Goal: Transaction & Acquisition: Purchase product/service

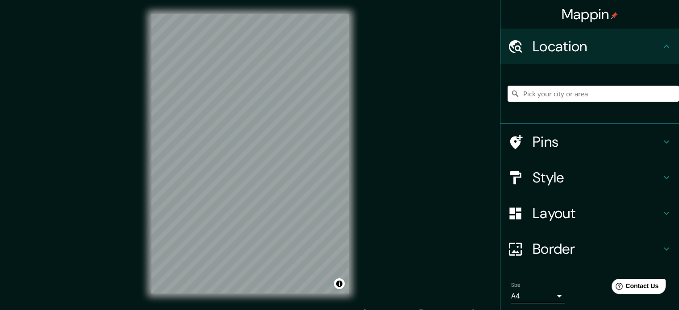
click at [389, 126] on div "Mappin Location Pins Style Layout Border Choose a border. Hint : you can make l…" at bounding box center [339, 161] width 679 height 322
click at [371, 158] on div "Mappin Location Pins Style Layout Border Choose a border. Hint : you can make l…" at bounding box center [339, 161] width 679 height 322
click at [663, 176] on icon at bounding box center [665, 177] width 5 height 3
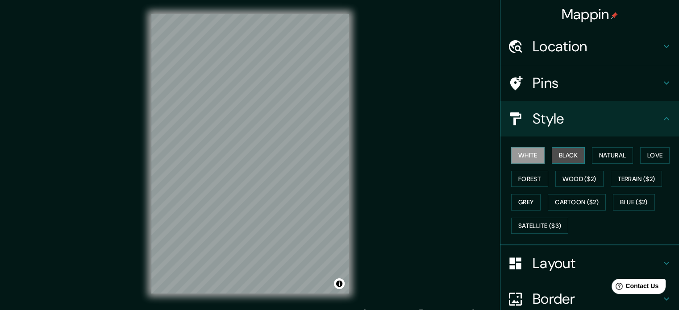
click at [556, 153] on button "Black" at bounding box center [567, 155] width 33 height 17
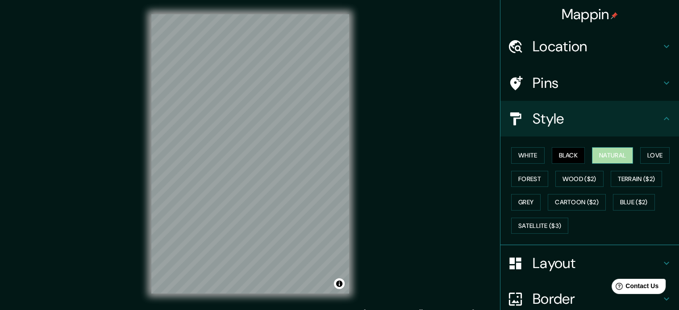
click at [592, 157] on button "Natural" at bounding box center [612, 155] width 41 height 17
click at [645, 157] on button "Love" at bounding box center [654, 155] width 29 height 17
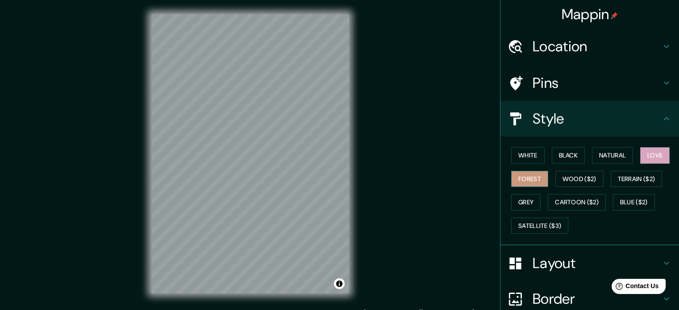
click at [530, 182] on button "Forest" at bounding box center [529, 179] width 37 height 17
click at [575, 174] on button "Wood ($2)" at bounding box center [579, 179] width 48 height 17
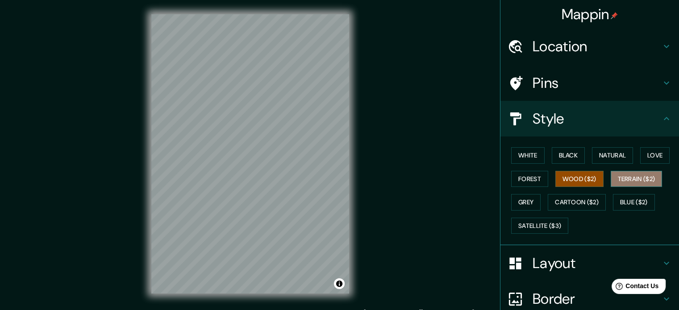
click at [629, 178] on button "Terrain ($2)" at bounding box center [636, 179] width 52 height 17
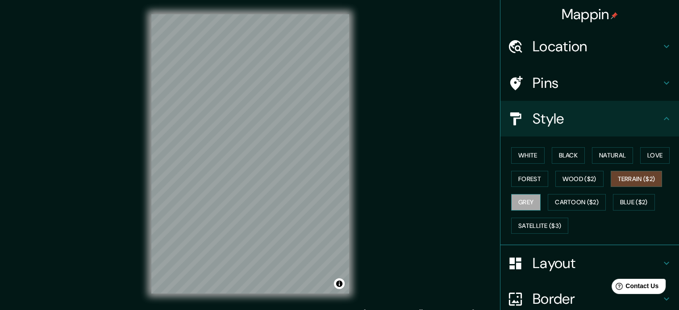
click at [516, 204] on button "Grey" at bounding box center [525, 202] width 29 height 17
click at [568, 204] on button "Cartoon ($2)" at bounding box center [576, 202] width 58 height 17
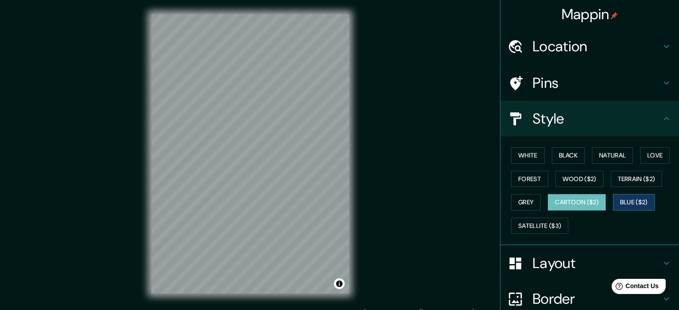
click at [625, 202] on button "Blue ($2)" at bounding box center [634, 202] width 42 height 17
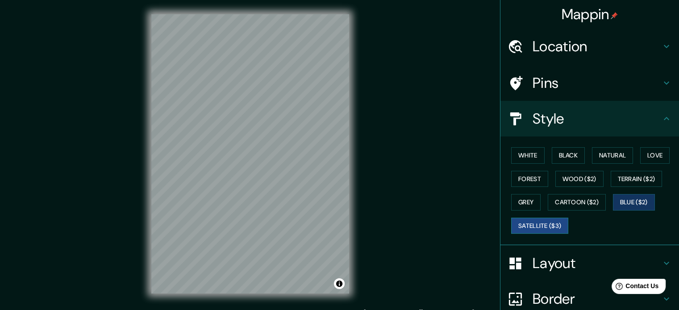
click at [547, 223] on button "Satellite ($3)" at bounding box center [539, 226] width 57 height 17
click at [565, 155] on button "Black" at bounding box center [567, 155] width 33 height 17
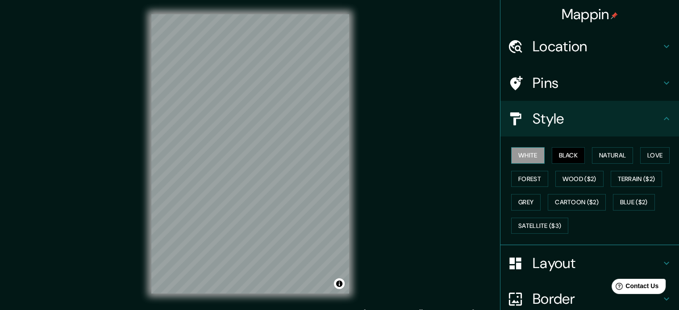
click at [515, 158] on button "White" at bounding box center [527, 155] width 33 height 17
click at [551, 158] on button "Black" at bounding box center [567, 155] width 33 height 17
drag, startPoint x: 576, startPoint y: 160, endPoint x: 578, endPoint y: 171, distance: 11.0
click at [577, 167] on div "White Black Natural Love Forest Wood ($2) Terrain ($2) Grey Cartoon ($2) Blue (…" at bounding box center [592, 191] width 171 height 94
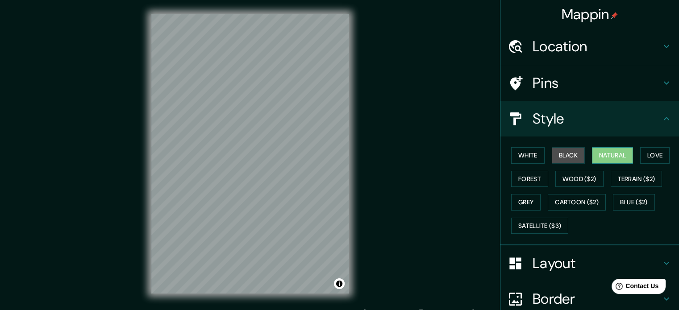
drag, startPoint x: 579, startPoint y: 174, endPoint x: 612, endPoint y: 154, distance: 39.3
click at [612, 154] on button "Natural" at bounding box center [612, 155] width 41 height 17
click at [530, 173] on button "Forest" at bounding box center [529, 179] width 37 height 17
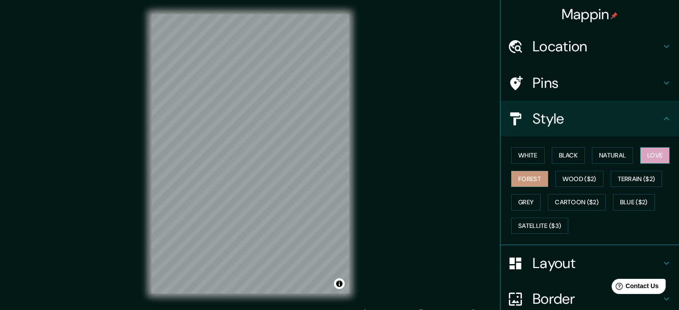
click at [646, 153] on button "Love" at bounding box center [654, 155] width 29 height 17
click at [577, 175] on button "Wood ($2)" at bounding box center [579, 179] width 48 height 17
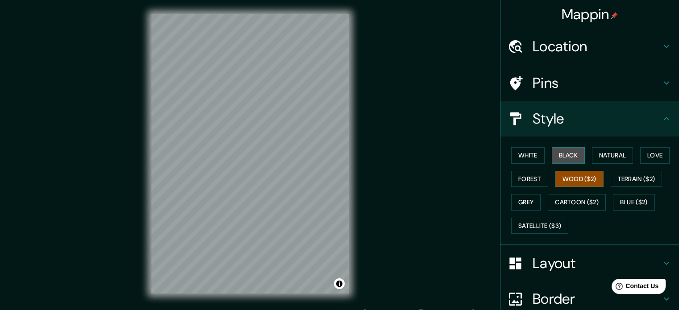
click at [560, 150] on button "Black" at bounding box center [567, 155] width 33 height 17
click at [359, 241] on div "© Mapbox © OpenStreetMap Improve this map" at bounding box center [250, 154] width 226 height 308
click at [401, 242] on div "Mappin Location Pins Style White Black Natural Love Forest Wood ($2) Terrain ($…" at bounding box center [339, 161] width 679 height 322
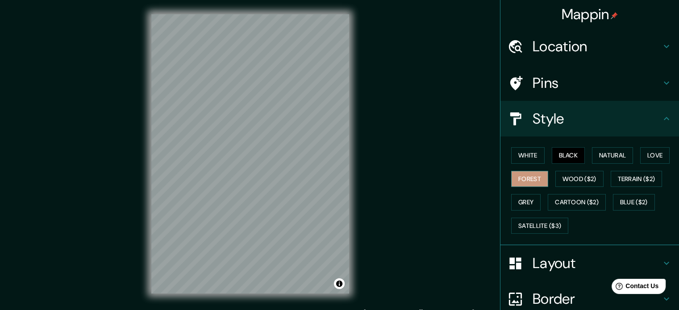
click at [514, 181] on button "Forest" at bounding box center [529, 179] width 37 height 17
click at [564, 182] on button "Wood ($2)" at bounding box center [579, 179] width 48 height 17
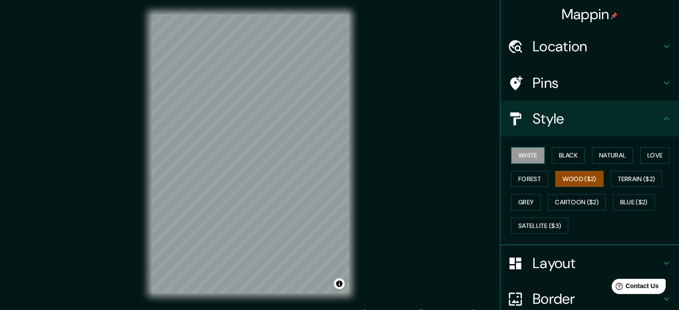
click at [511, 158] on button "White" at bounding box center [527, 155] width 33 height 17
click at [555, 157] on button "Black" at bounding box center [567, 155] width 33 height 17
click at [362, 187] on div "© Mapbox © OpenStreetMap Improve this map" at bounding box center [250, 154] width 226 height 308
click at [412, 253] on div "Mappin Location Pins Style White Black Natural Love Forest Wood ($2) Terrain ($…" at bounding box center [339, 161] width 679 height 322
